Goal: Information Seeking & Learning: Check status

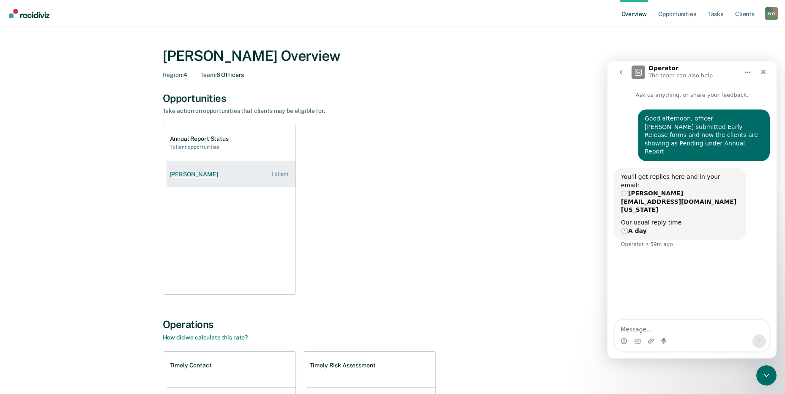
click at [196, 171] on div "[PERSON_NAME]" at bounding box center [196, 174] width 52 height 7
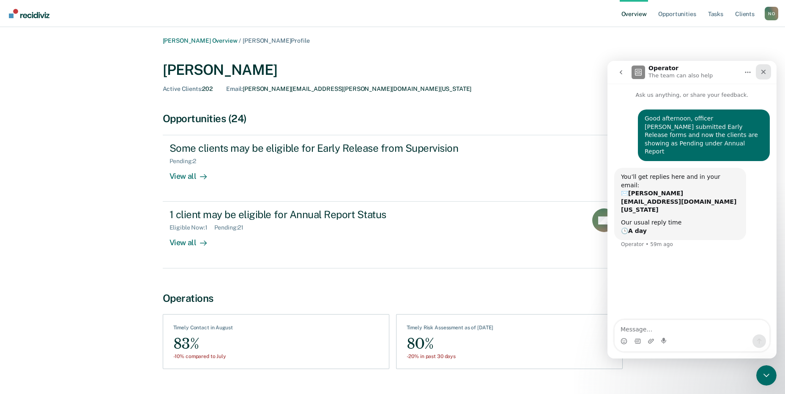
click at [761, 76] on div "Close" at bounding box center [763, 71] width 15 height 15
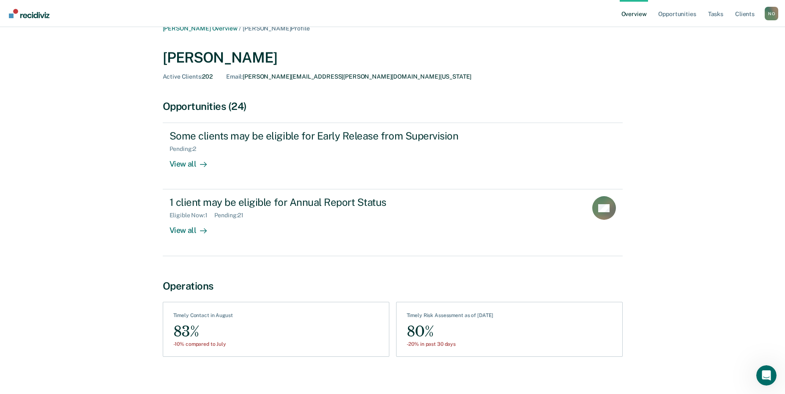
scroll to position [19, 0]
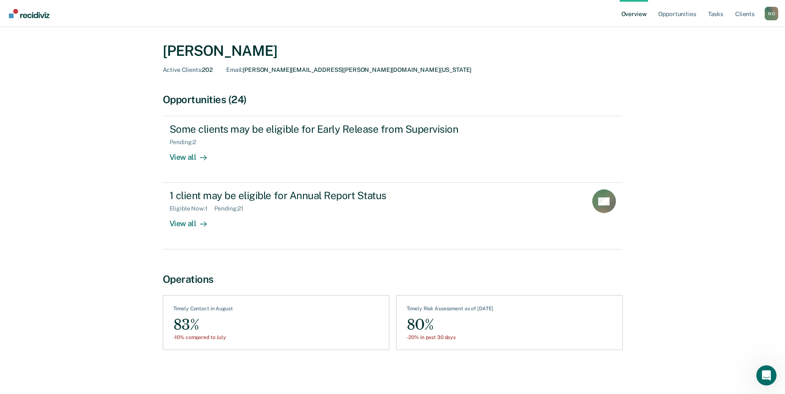
click at [173, 386] on main "[PERSON_NAME] Overview / [PERSON_NAME] Profile [PERSON_NAME] Active Clients : 2…" at bounding box center [392, 201] width 785 height 386
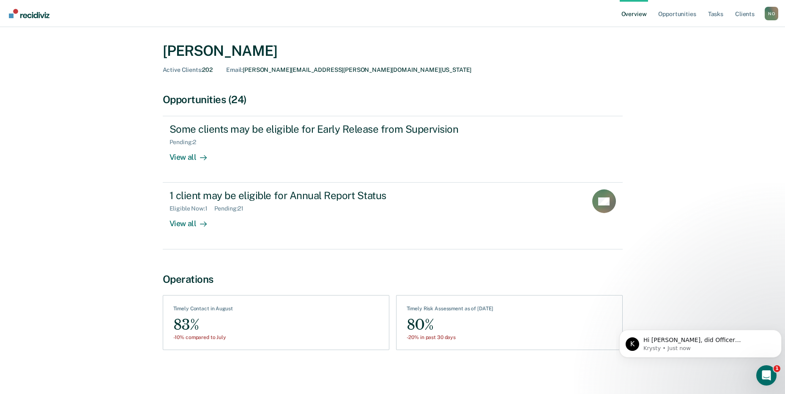
scroll to position [0, 0]
click at [676, 347] on p "Krysty • Just now" at bounding box center [707, 349] width 128 height 8
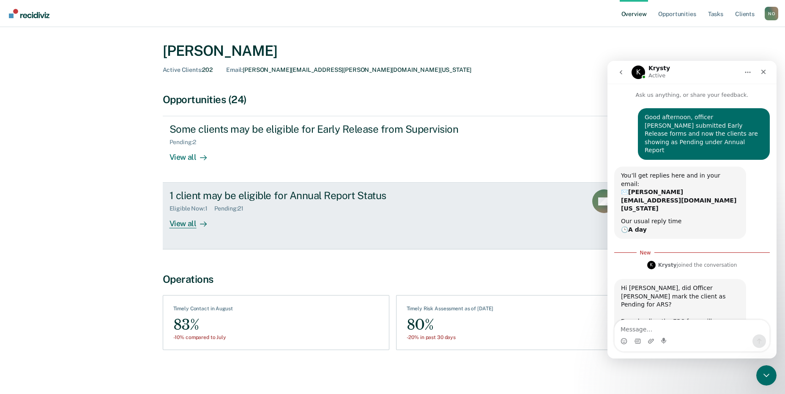
scroll to position [5, 0]
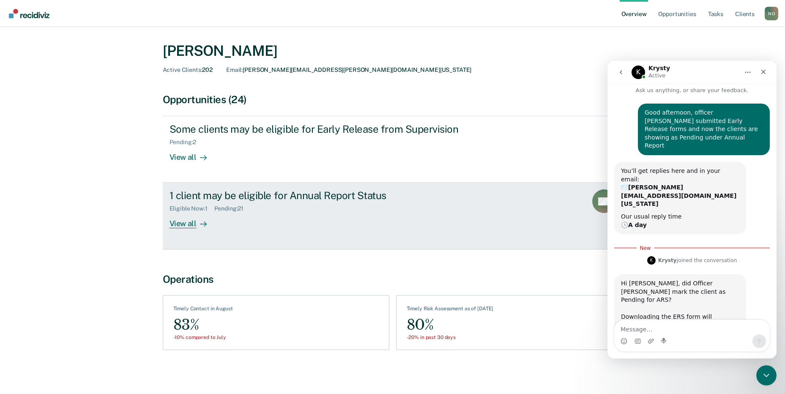
click at [183, 202] on div "Eligible Now : 1 Pending : 21" at bounding box center [318, 207] width 297 height 11
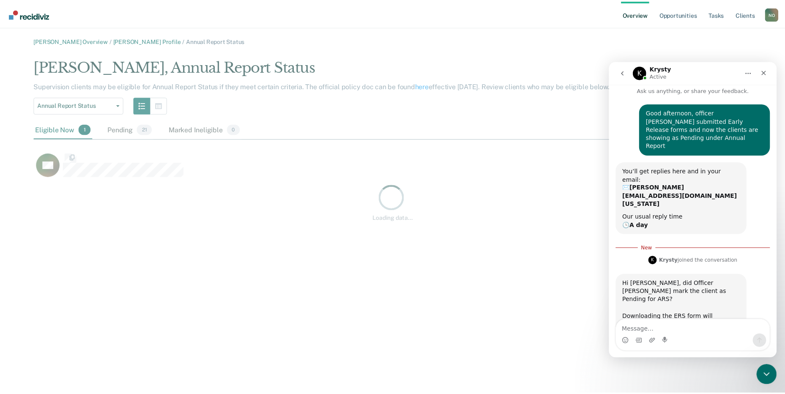
scroll to position [122, 717]
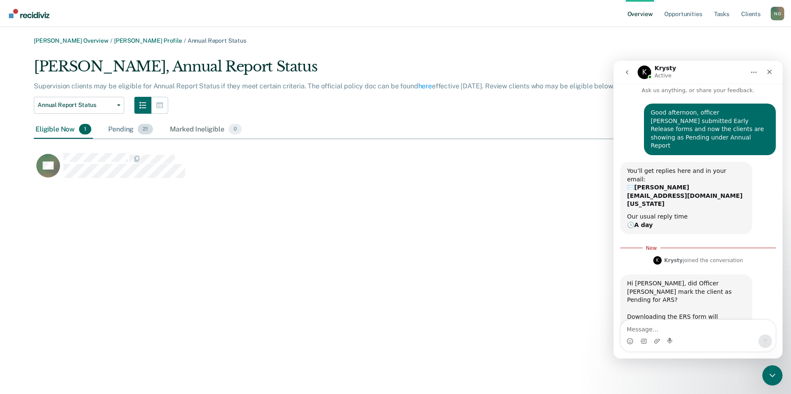
click at [120, 133] on div "Pending 21" at bounding box center [131, 129] width 48 height 19
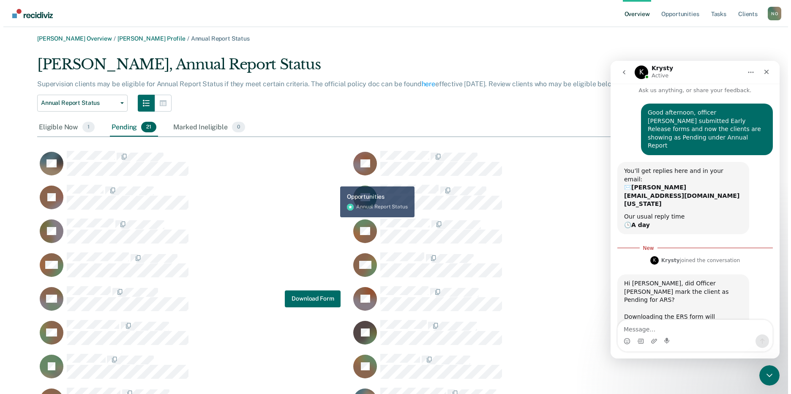
scroll to position [0, 0]
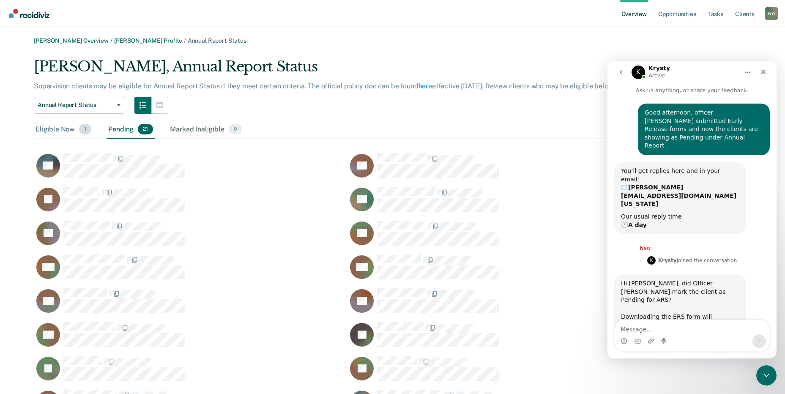
click at [45, 129] on div "Eligible Now 1" at bounding box center [63, 129] width 59 height 19
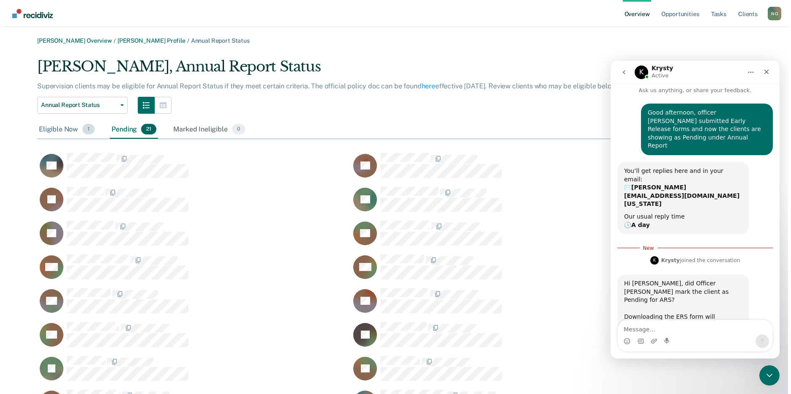
scroll to position [7, 7]
